Goal: Task Accomplishment & Management: Complete application form

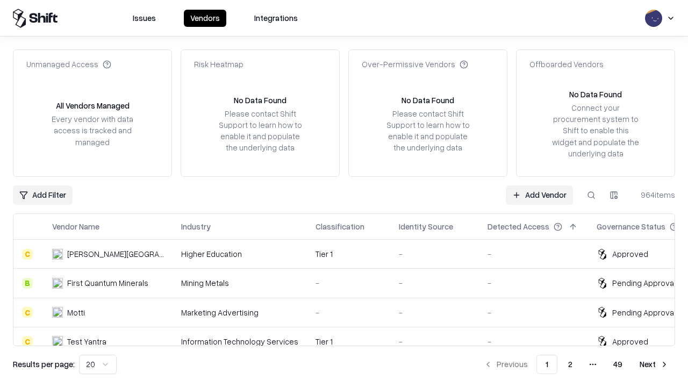
click at [539, 194] on link "Add Vendor" at bounding box center [539, 194] width 67 height 19
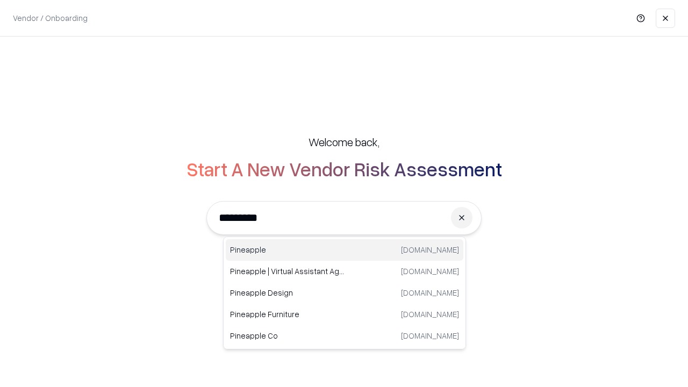
click at [344, 250] on div "Pineapple [DOMAIN_NAME]" at bounding box center [344, 249] width 237 height 21
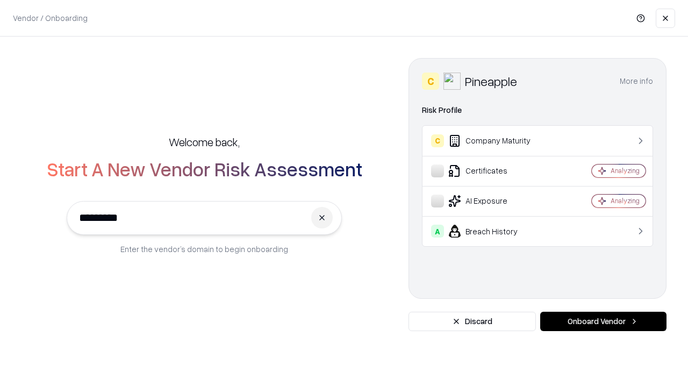
type input "*********"
click at [603, 321] on button "Onboard Vendor" at bounding box center [603, 321] width 126 height 19
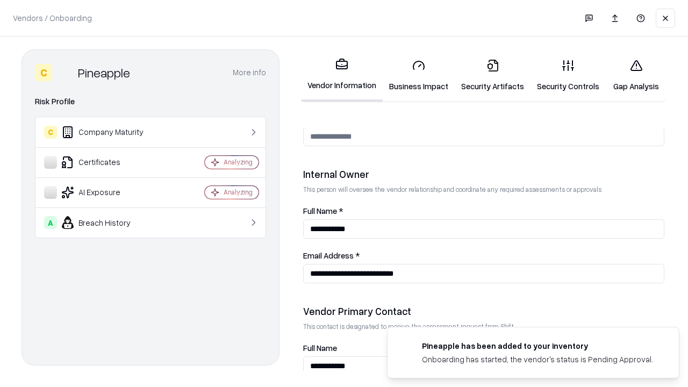
scroll to position [557, 0]
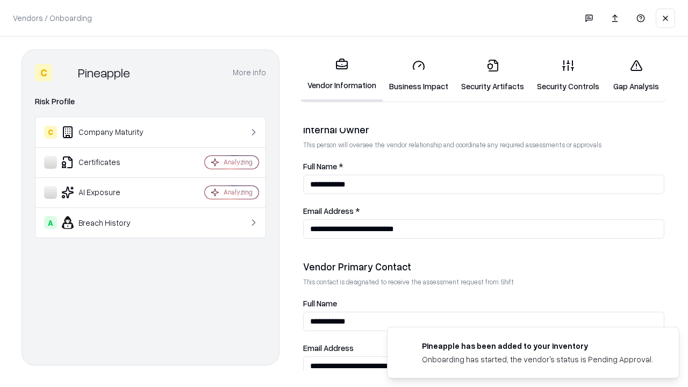
click at [419, 75] on link "Business Impact" at bounding box center [419, 76] width 72 height 50
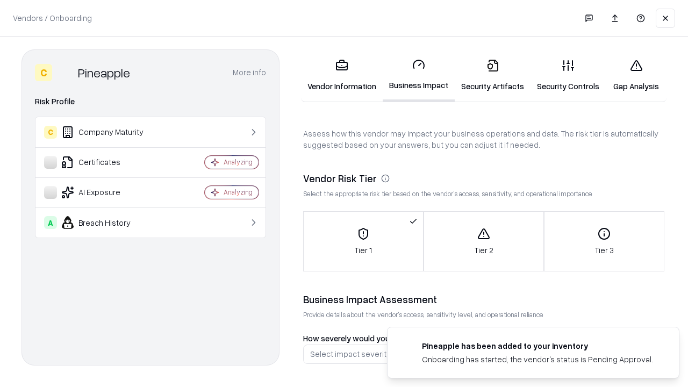
click at [636, 75] on link "Gap Analysis" at bounding box center [635, 76] width 61 height 50
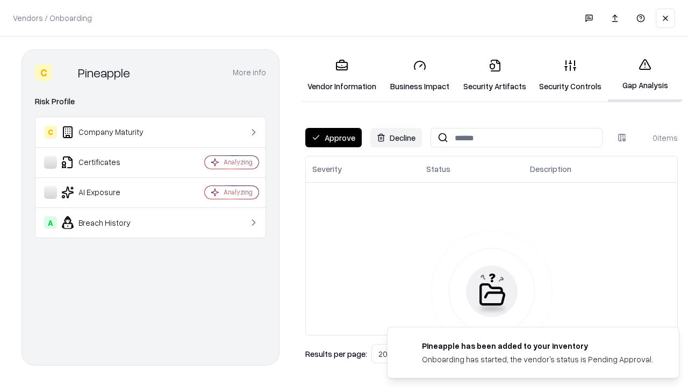
click at [333, 138] on button "Approve" at bounding box center [333, 137] width 56 height 19
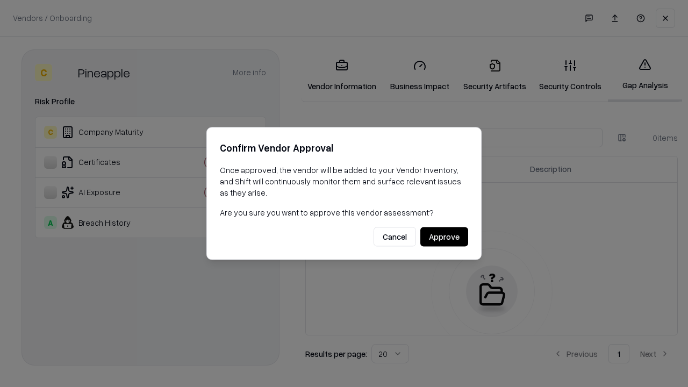
click at [444, 236] on button "Approve" at bounding box center [444, 236] width 48 height 19
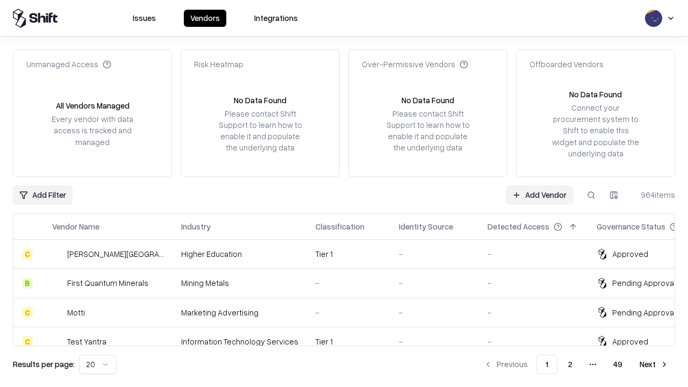
type input "*********"
click at [539, 194] on link "Add Vendor" at bounding box center [539, 194] width 67 height 19
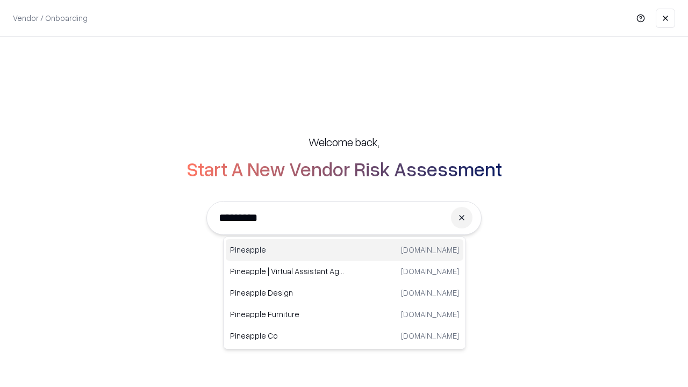
click at [344, 250] on div "Pineapple [DOMAIN_NAME]" at bounding box center [344, 249] width 237 height 21
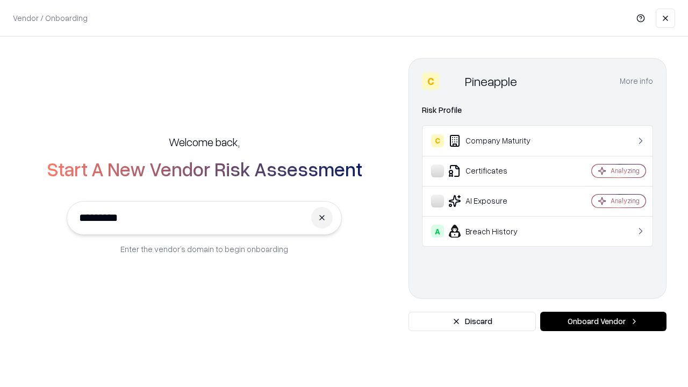
type input "*********"
click at [603, 321] on button "Onboard Vendor" at bounding box center [603, 321] width 126 height 19
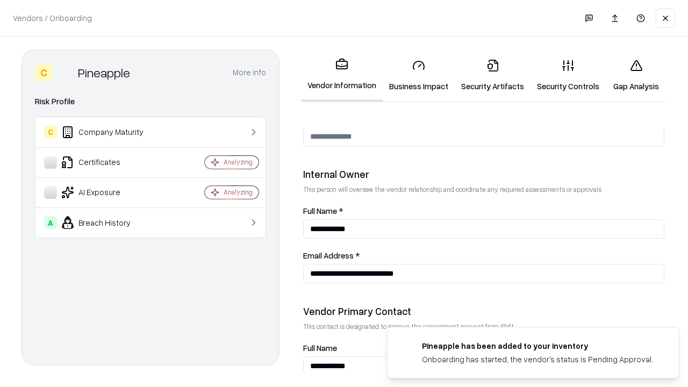
scroll to position [557, 0]
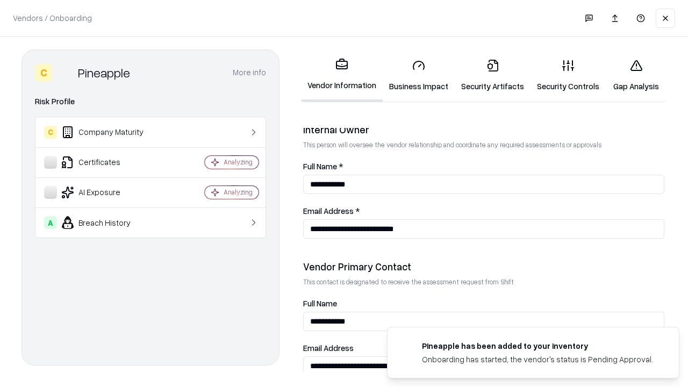
click at [636, 75] on link "Gap Analysis" at bounding box center [635, 76] width 61 height 50
